Goal: Register for event/course

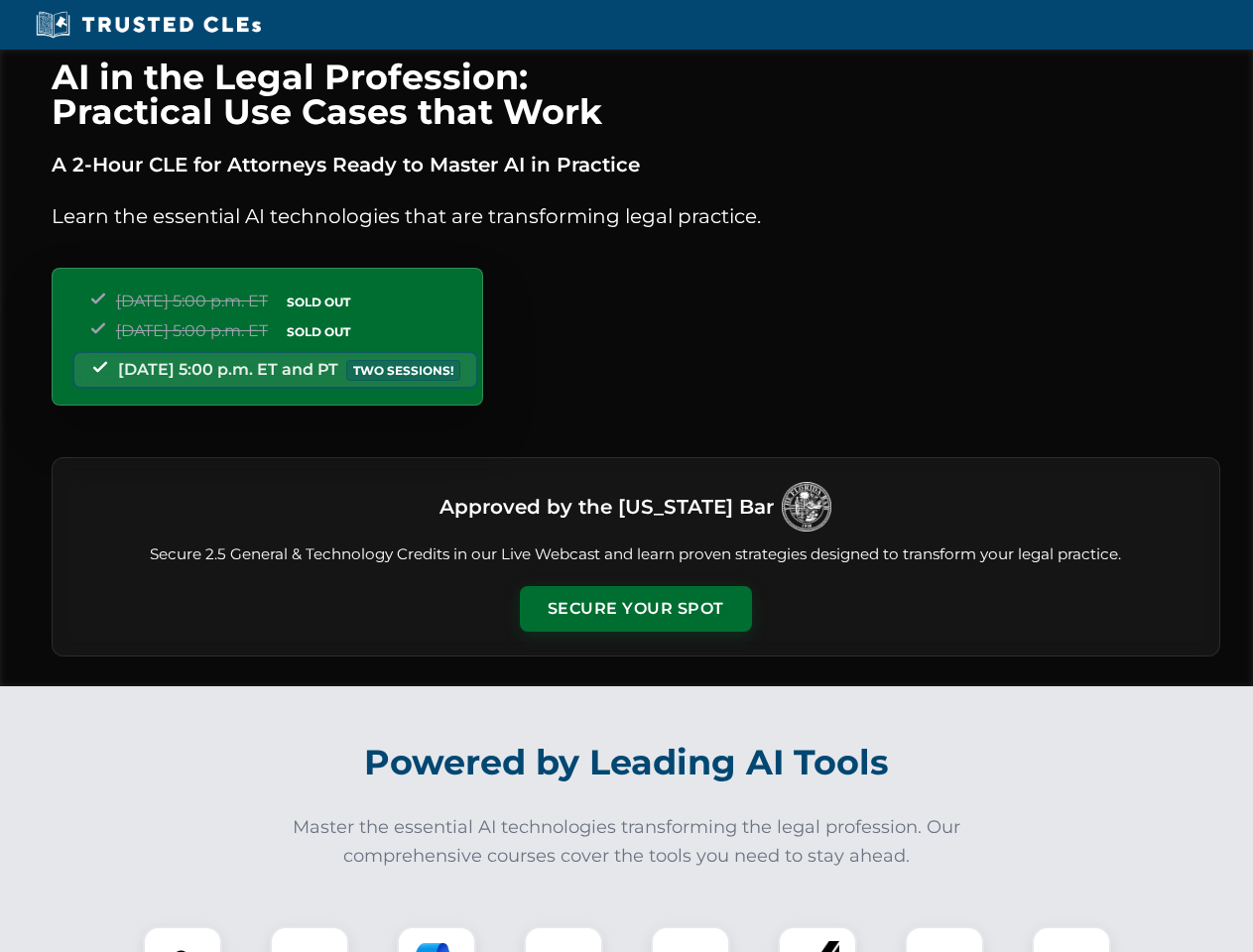
click at [634, 608] on button "Secure Your Spot" at bounding box center [635, 609] width 232 height 46
click at [182, 939] on img at bounding box center [182, 966] width 58 height 58
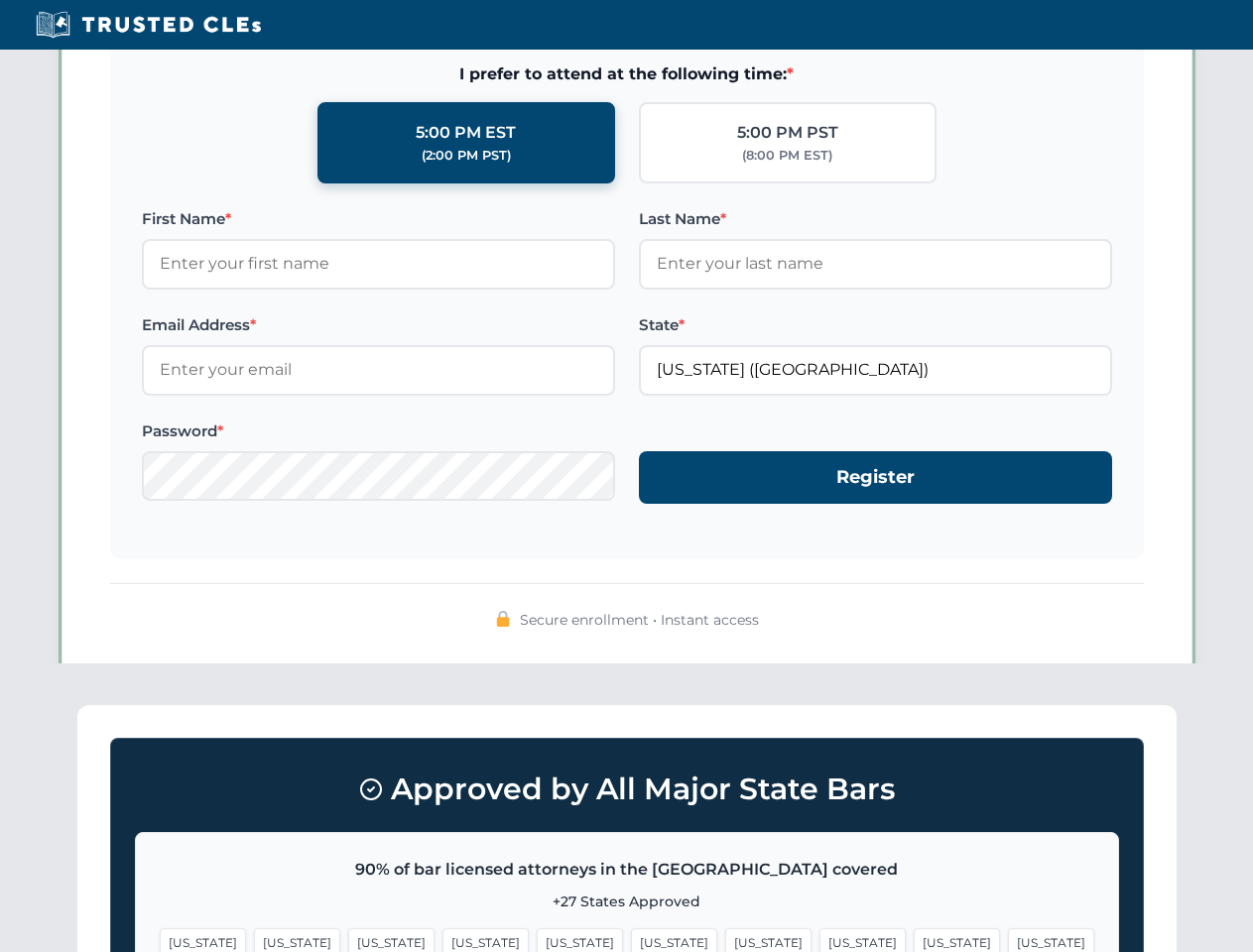
click at [725, 939] on span "[US_STATE]" at bounding box center [768, 942] width 87 height 29
click at [913, 939] on span "[US_STATE]" at bounding box center [956, 942] width 87 height 29
